Goal: Obtain resource: Obtain resource

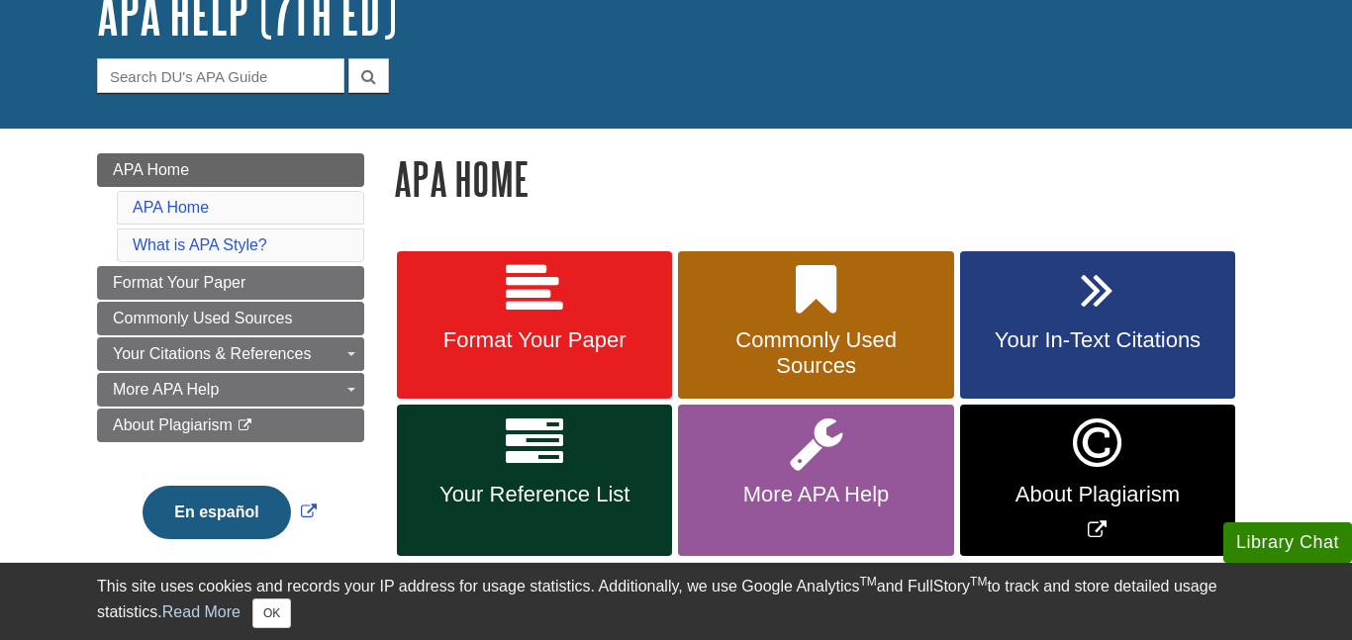
scroll to position [146, 0]
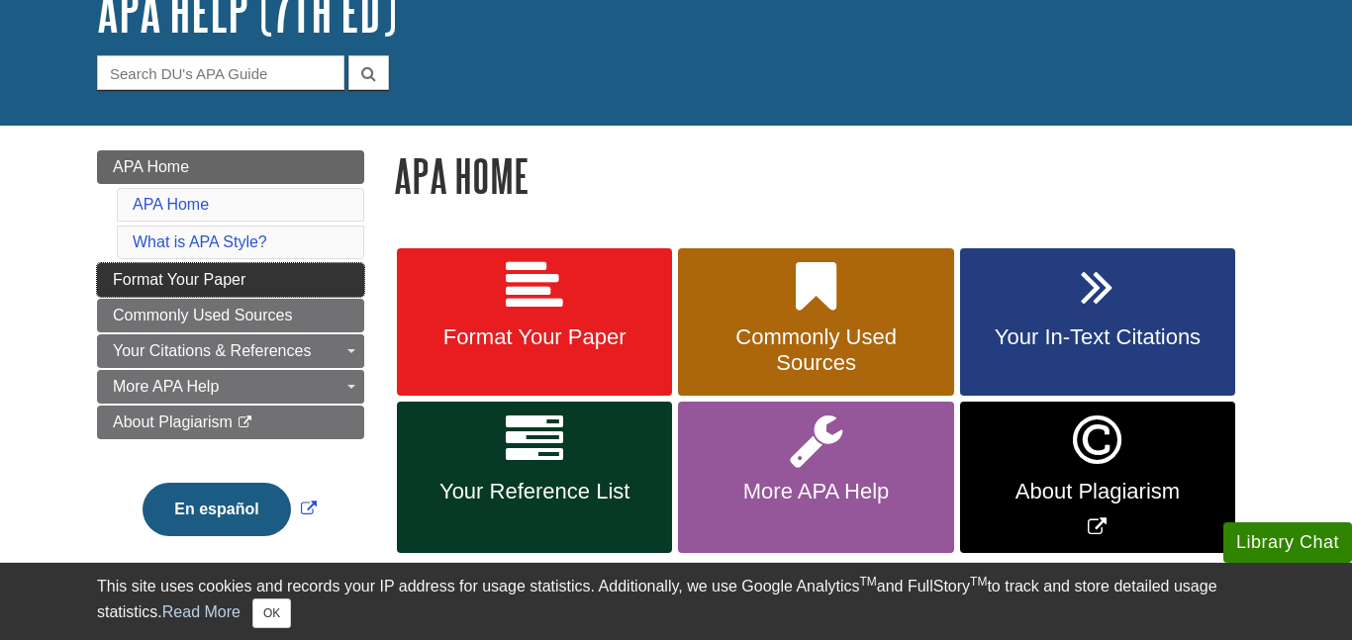
click at [160, 263] on link "Format Your Paper" at bounding box center [230, 280] width 267 height 34
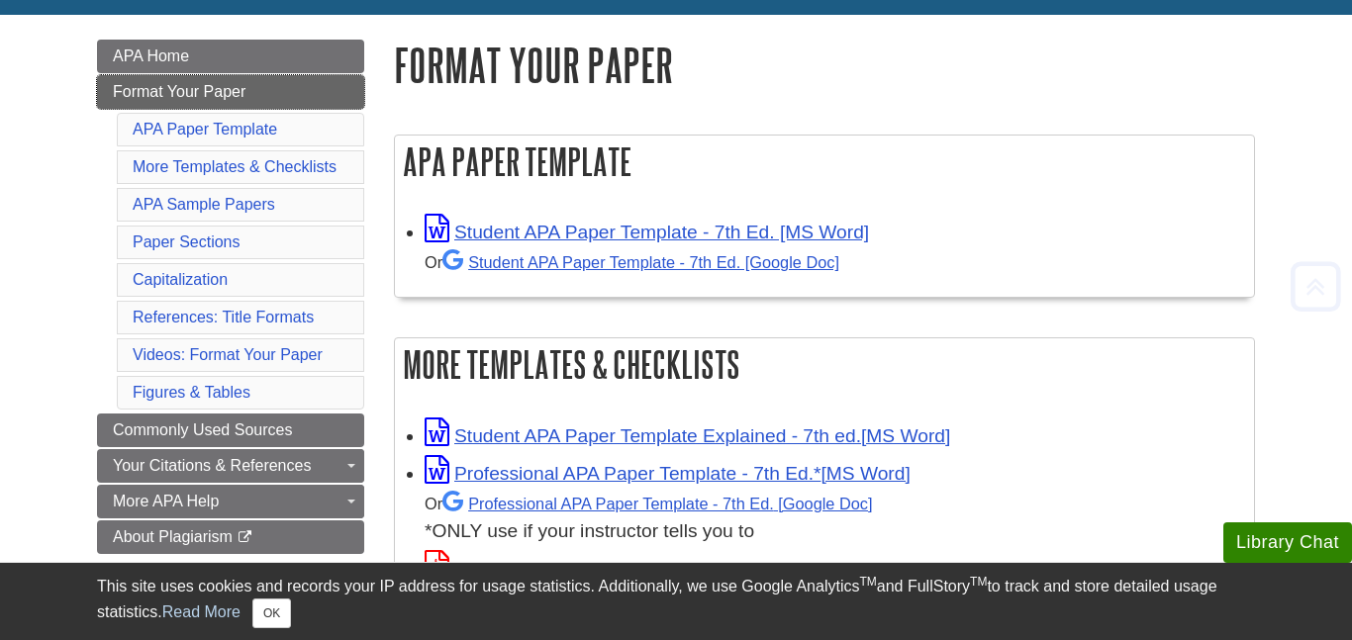
scroll to position [260, 0]
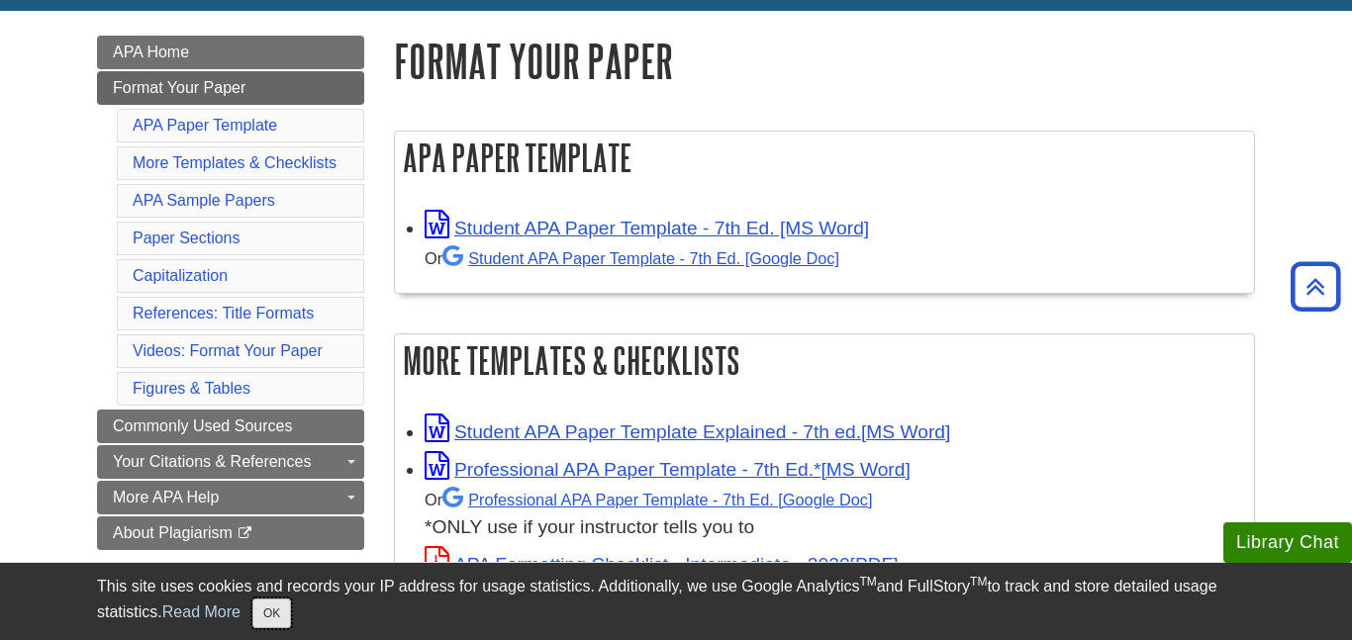
click at [253, 613] on button "OK" at bounding box center [271, 614] width 39 height 30
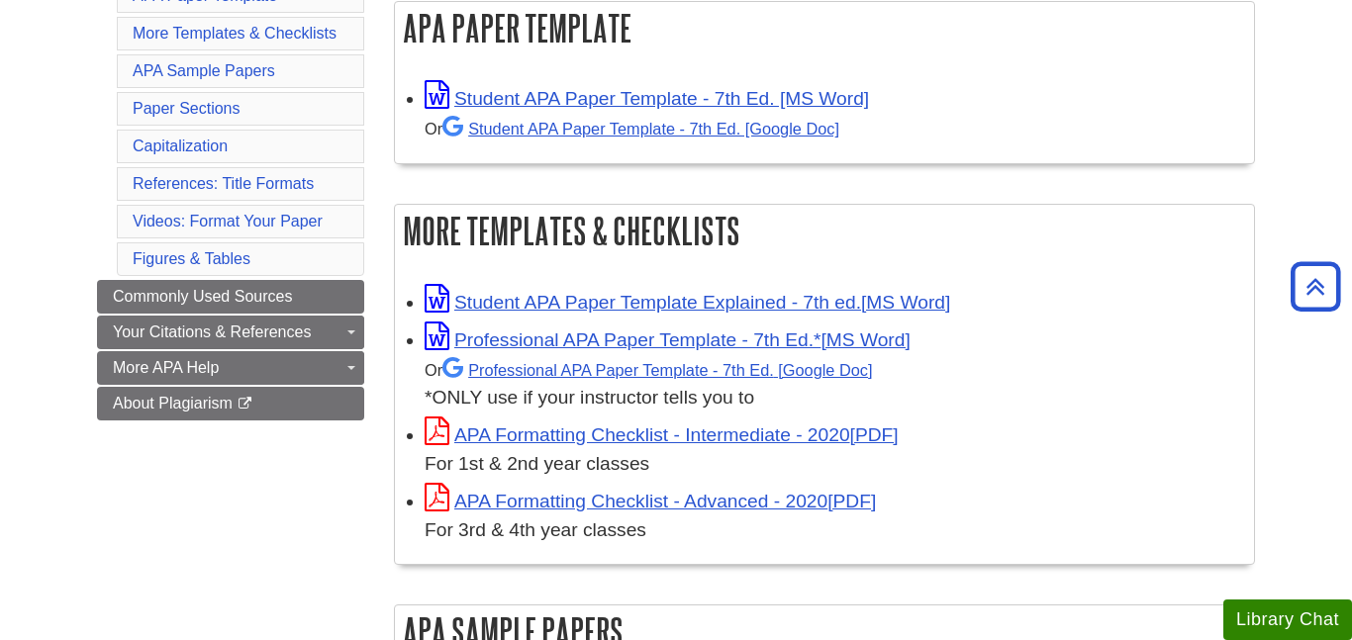
scroll to position [391, 0]
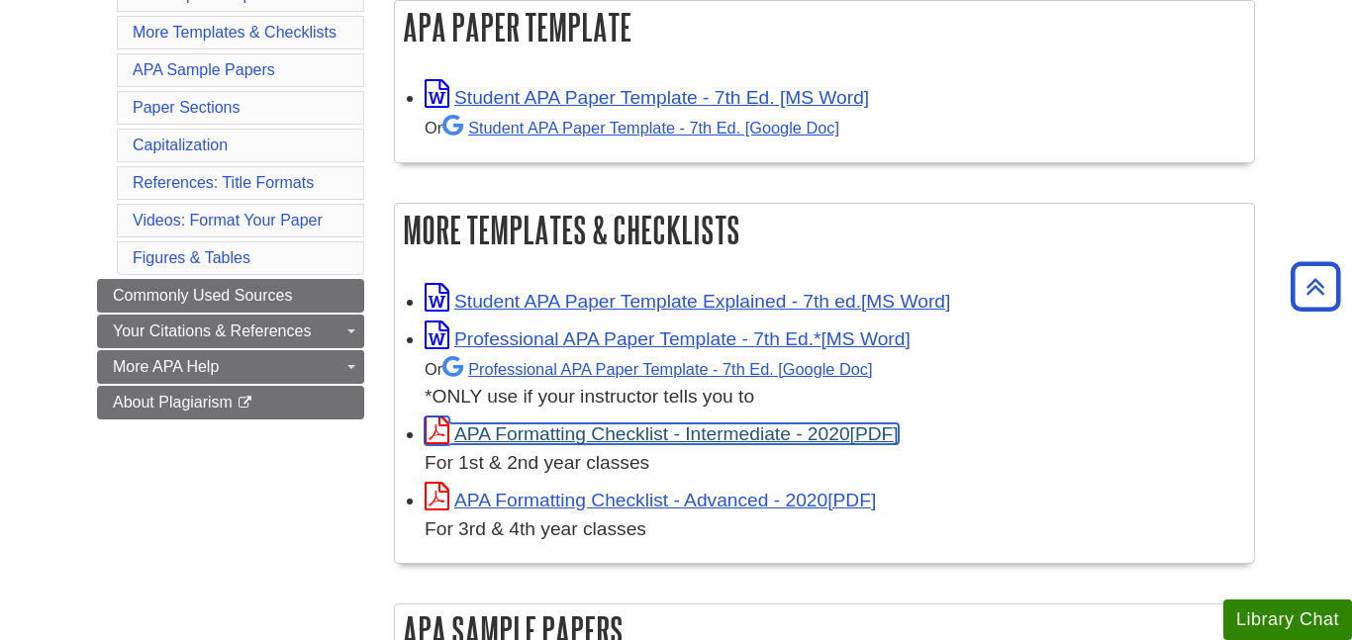
click at [726, 435] on link "APA Formatting Checklist - Intermediate - 2020" at bounding box center [662, 434] width 474 height 21
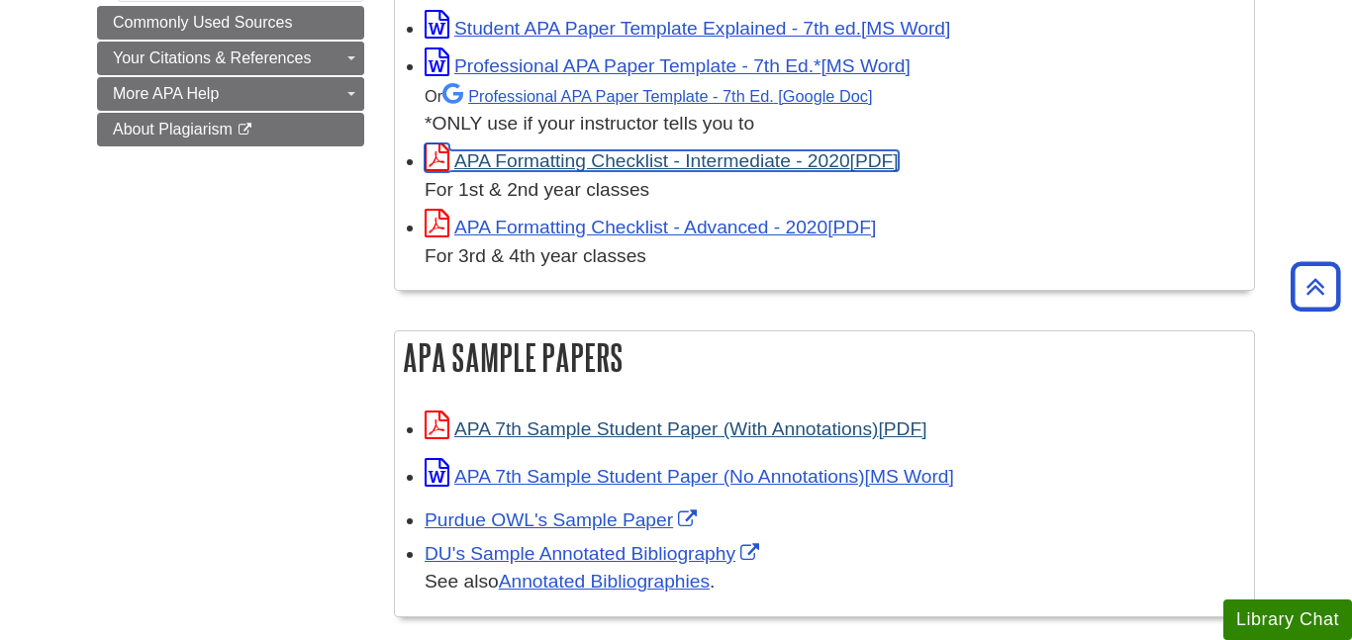
scroll to position [633, 0]
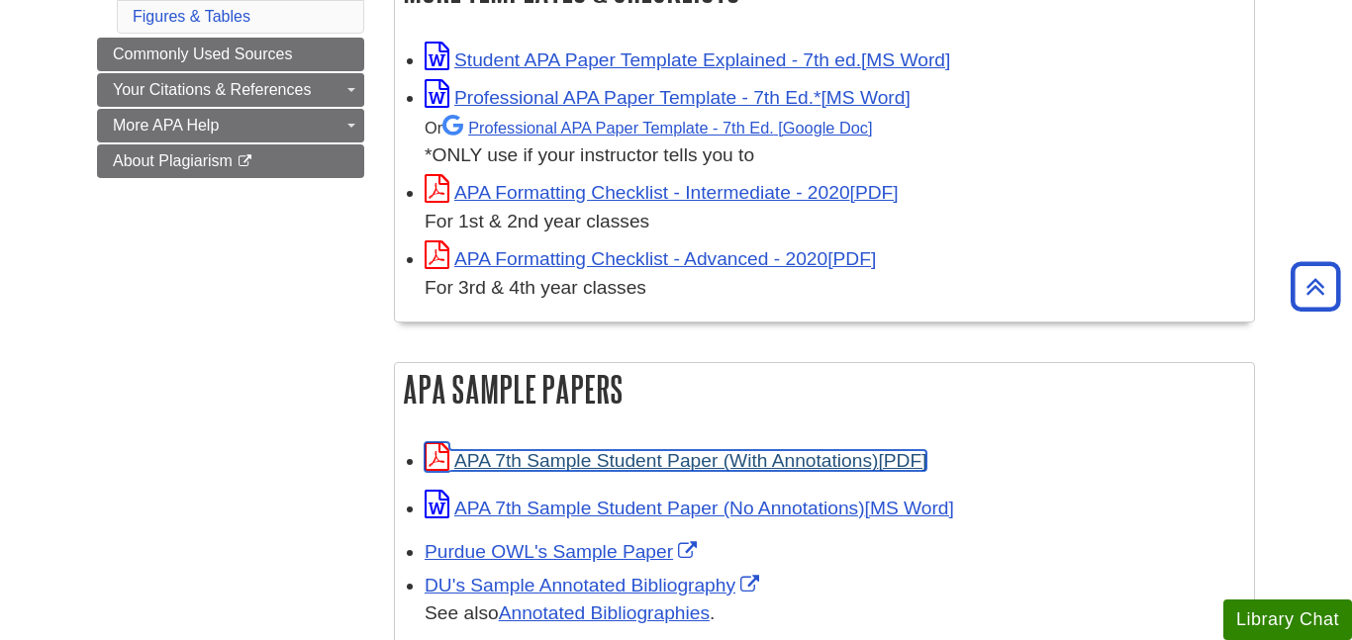
click at [727, 459] on link "APA 7th Sample Student Paper (With Annotations)" at bounding box center [676, 460] width 502 height 21
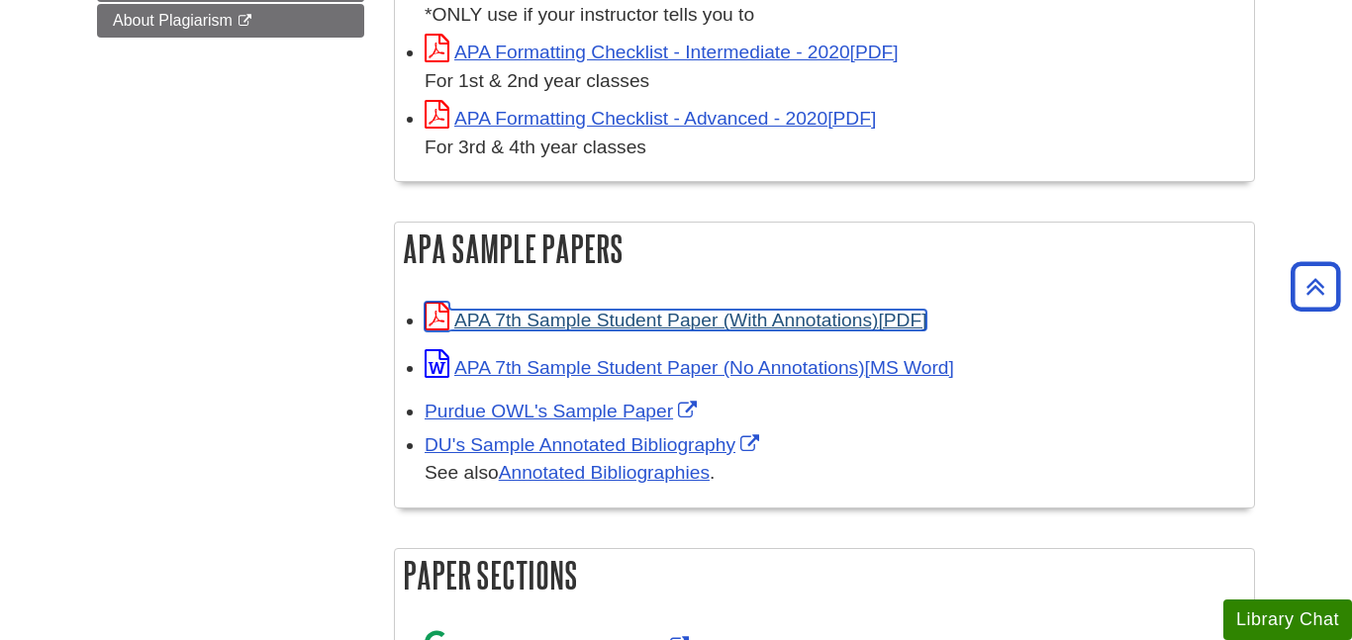
scroll to position [769, 0]
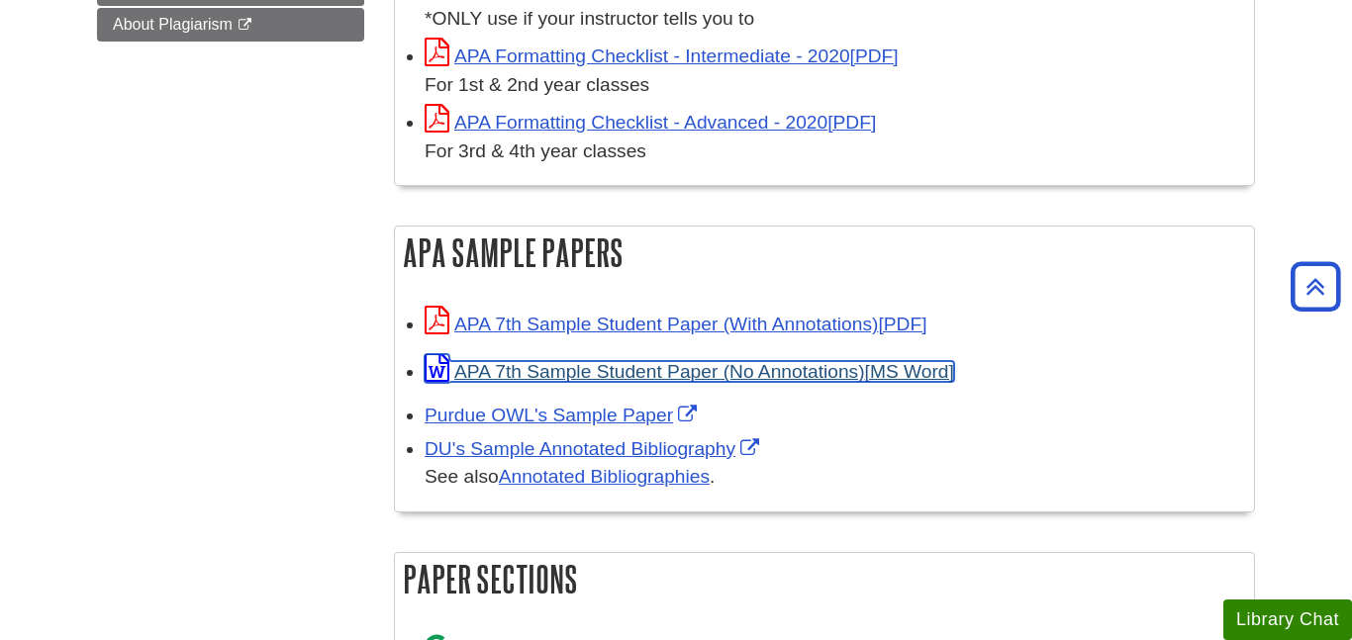
click at [708, 361] on link "APA 7th Sample Student Paper (No Annotations)" at bounding box center [690, 371] width 530 height 21
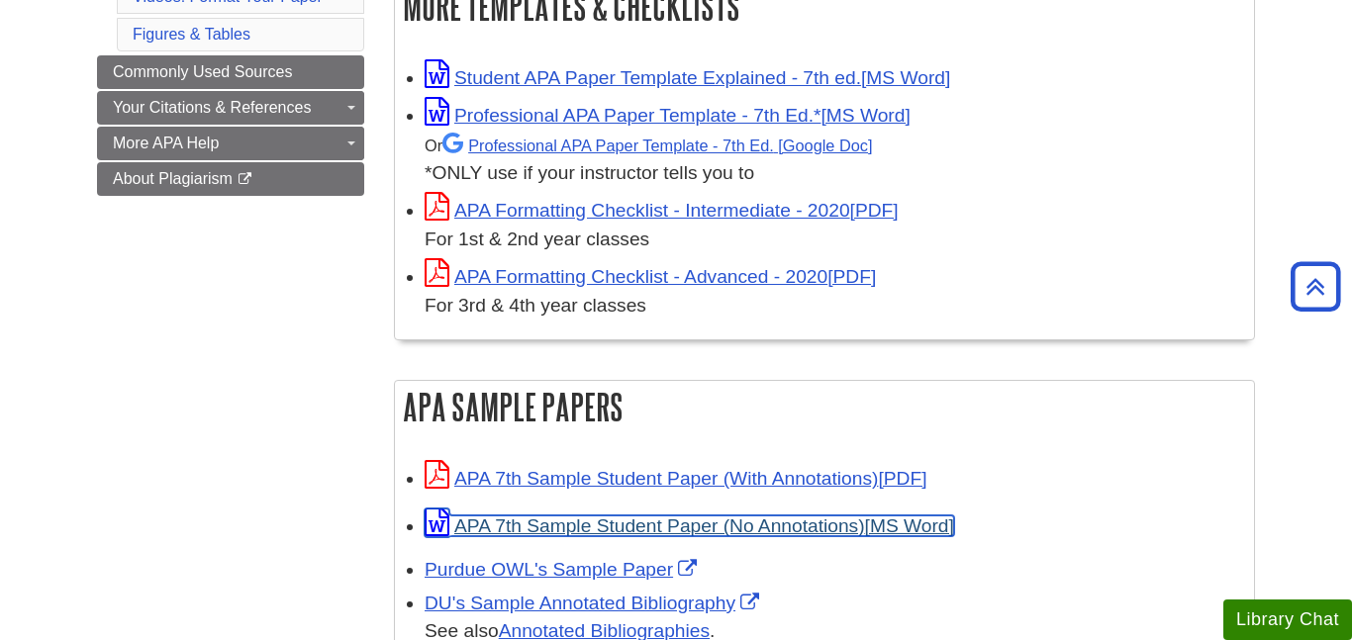
scroll to position [611, 0]
